Goal: Book appointment/travel/reservation

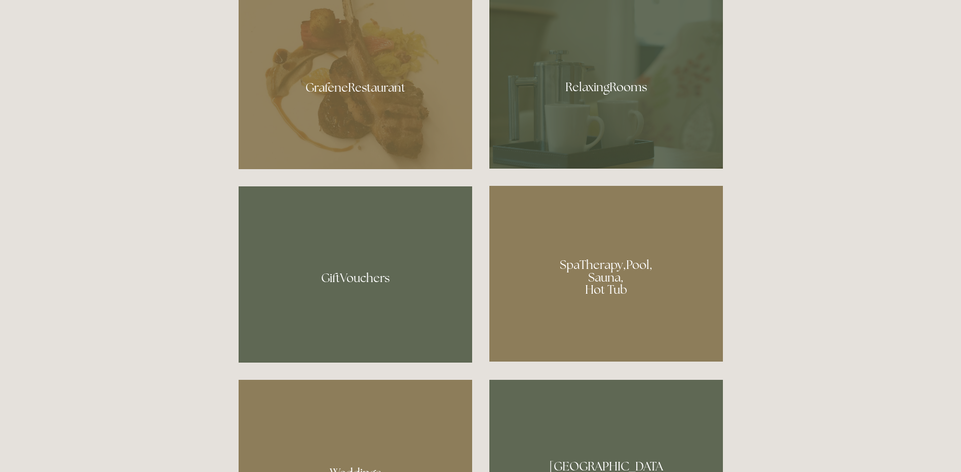
scroll to position [760, 0]
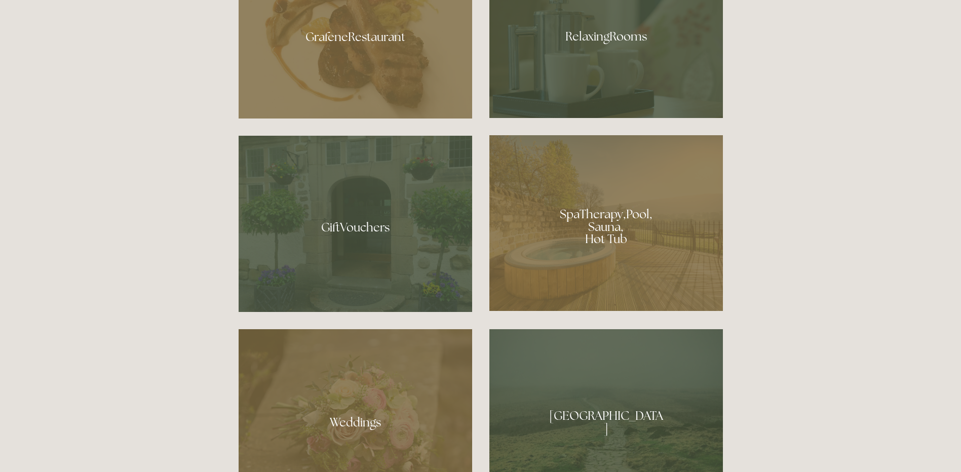
click at [602, 239] on div at bounding box center [607, 223] width 234 height 176
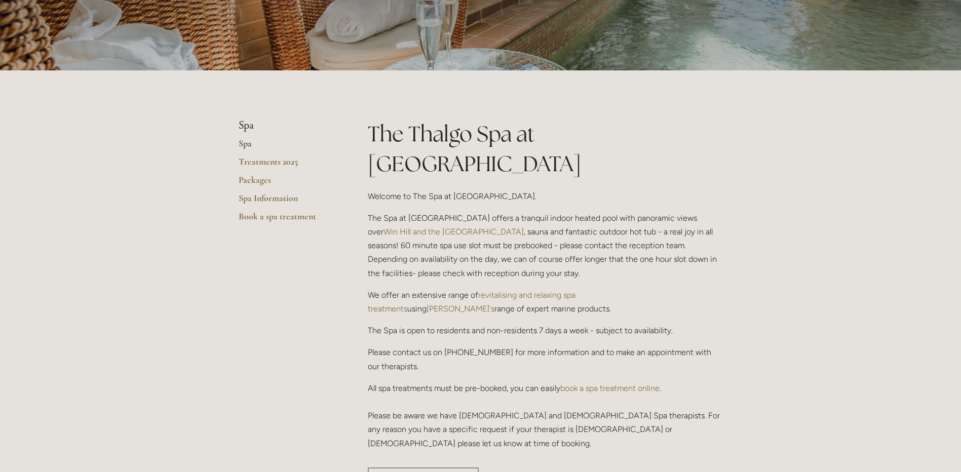
scroll to position [152, 0]
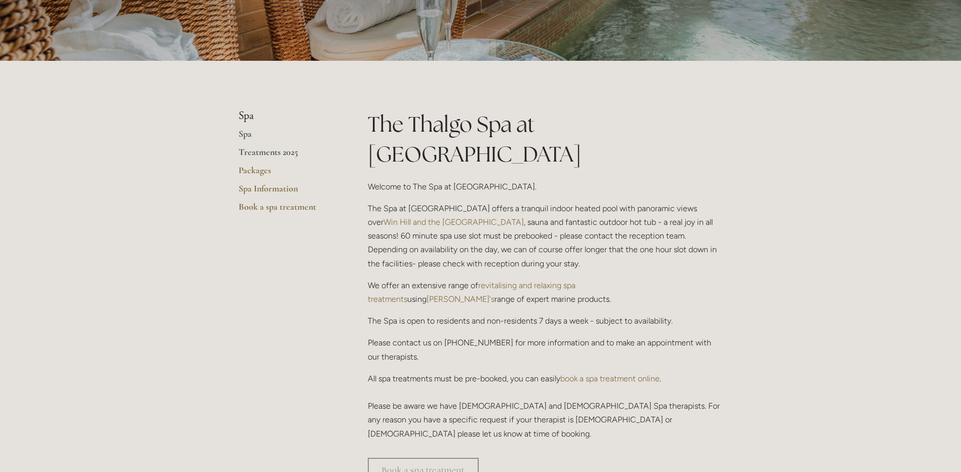
click at [262, 152] on link "Treatments 2025" at bounding box center [287, 155] width 97 height 18
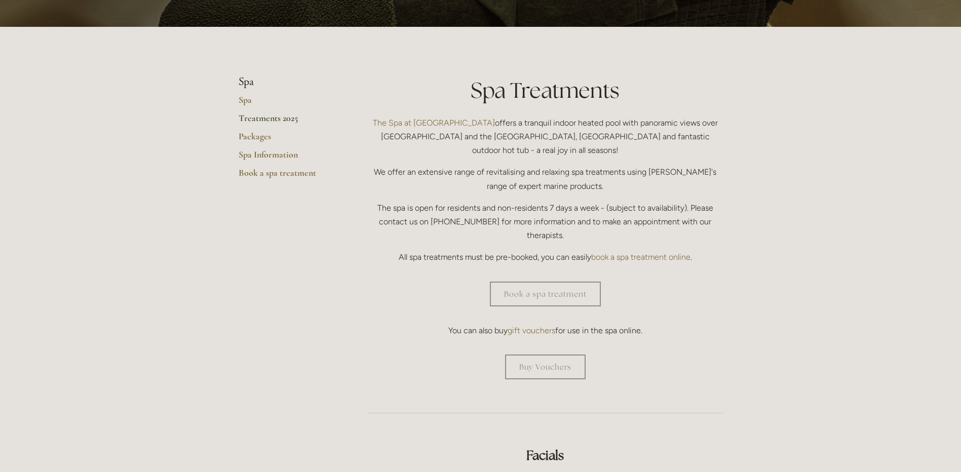
scroll to position [203, 0]
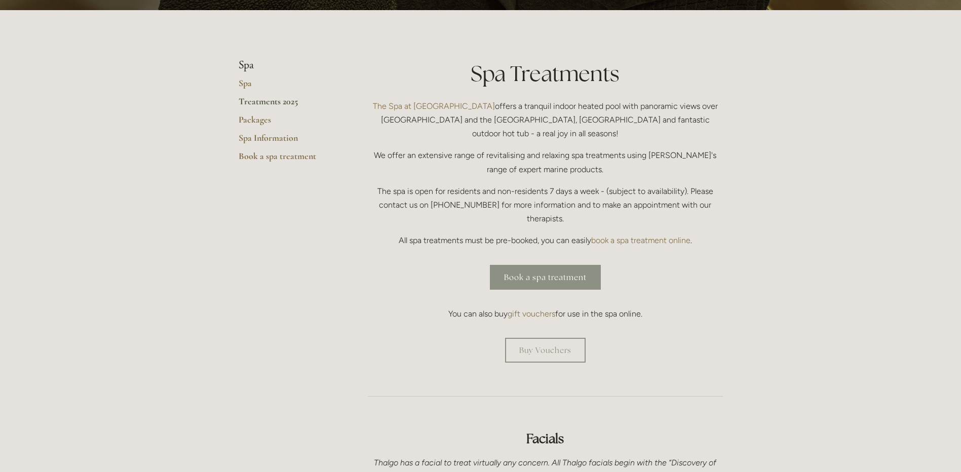
click at [521, 265] on link "Book a spa treatment" at bounding box center [545, 277] width 111 height 25
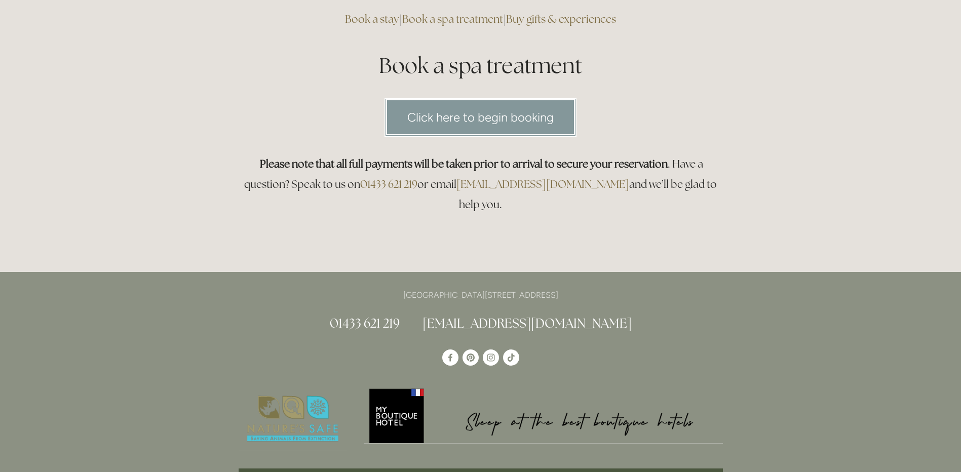
scroll to position [101, 0]
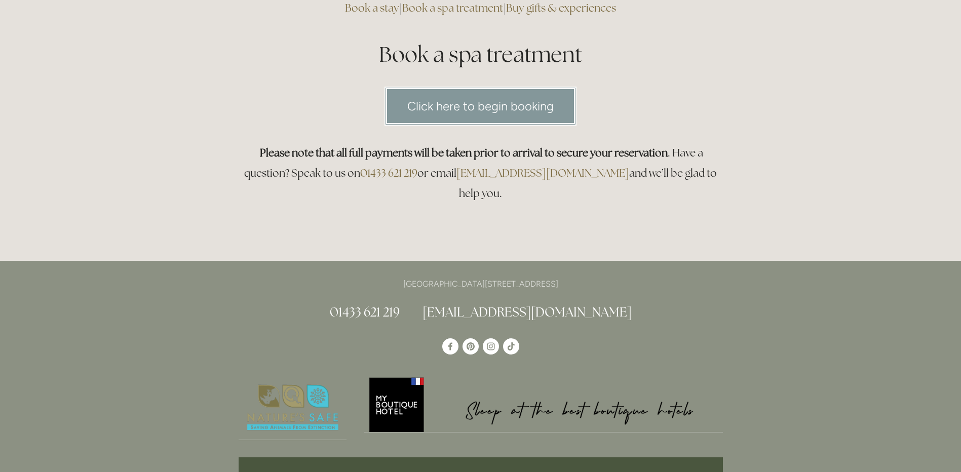
click at [445, 106] on link "Click here to begin booking" at bounding box center [481, 106] width 192 height 39
